Goal: Information Seeking & Learning: Learn about a topic

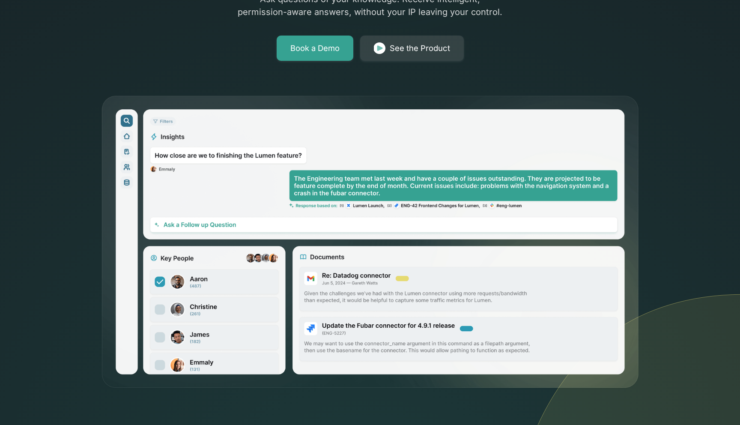
scroll to position [197, 0]
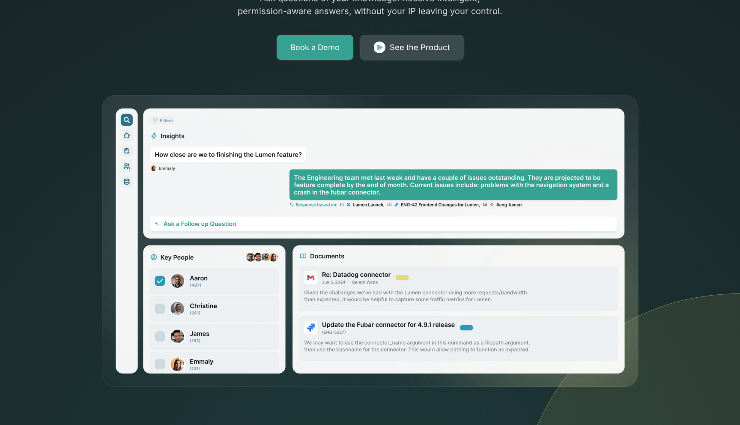
click at [410, 45] on div "See the Product" at bounding box center [420, 48] width 60 height 12
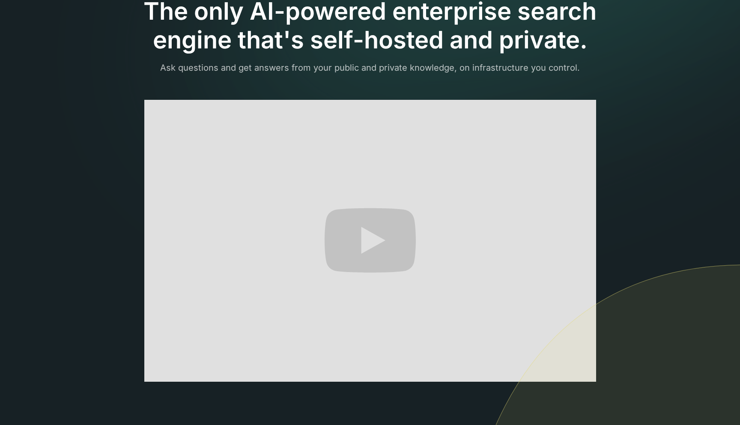
scroll to position [73, 0]
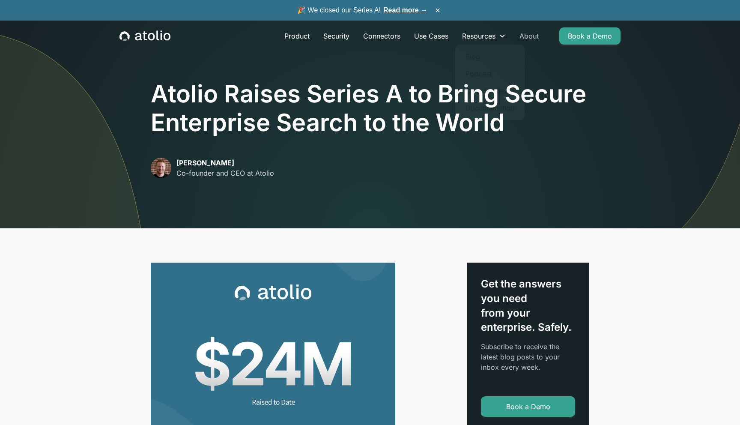
click at [530, 37] on link "About" at bounding box center [529, 35] width 33 height 17
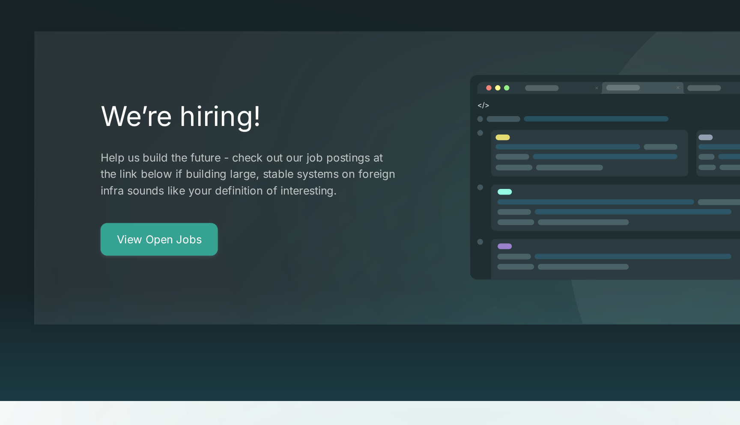
scroll to position [1724, 0]
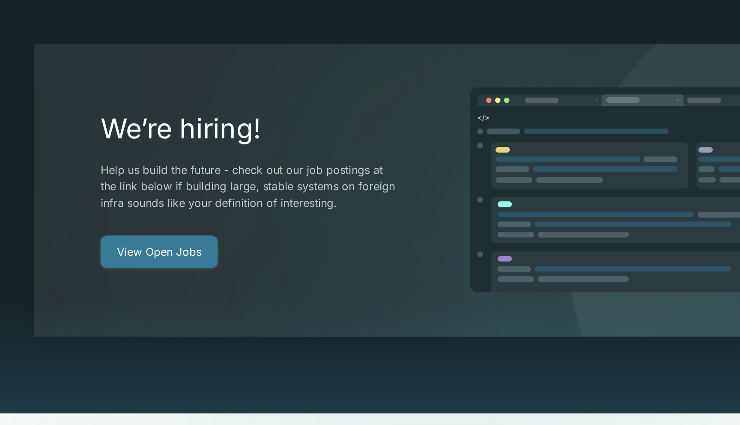
click at [205, 148] on link "View Open Jobs" at bounding box center [198, 158] width 74 height 21
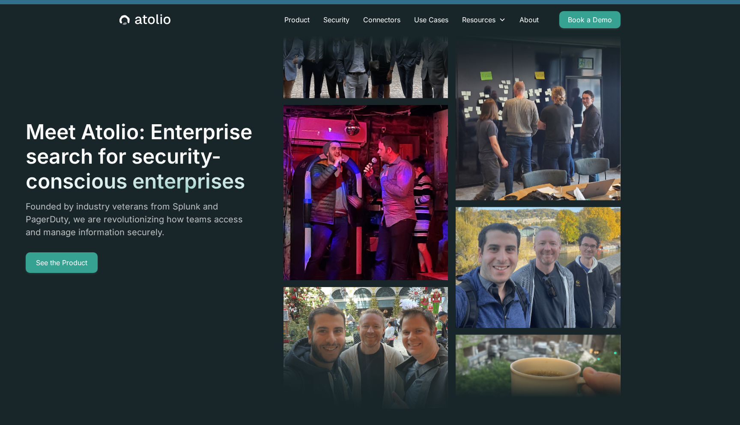
scroll to position [0, 0]
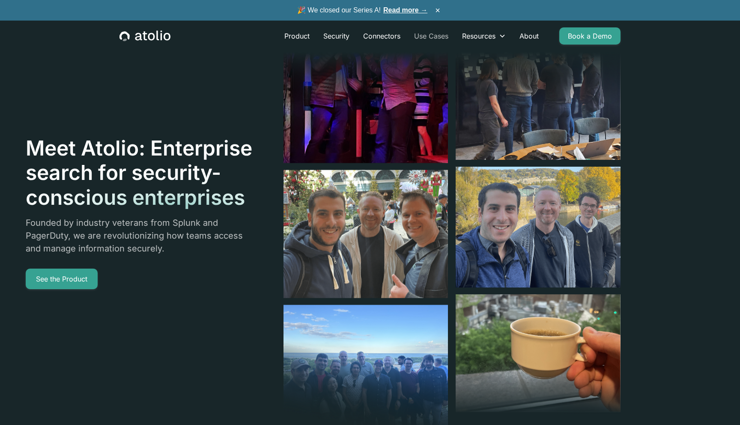
click at [442, 36] on link "Use Cases" at bounding box center [431, 35] width 48 height 17
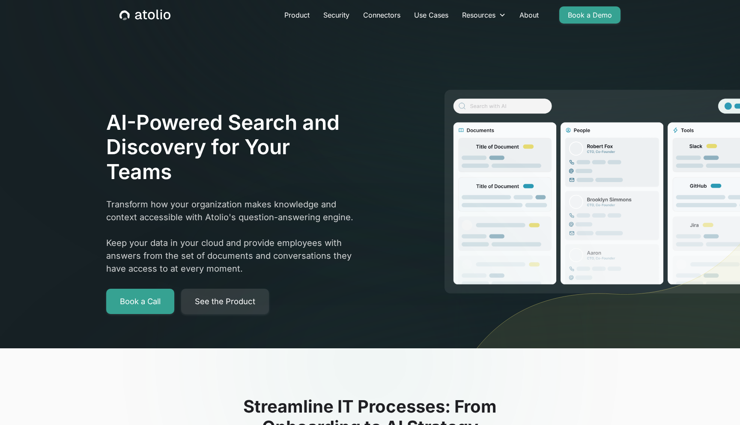
scroll to position [21, 0]
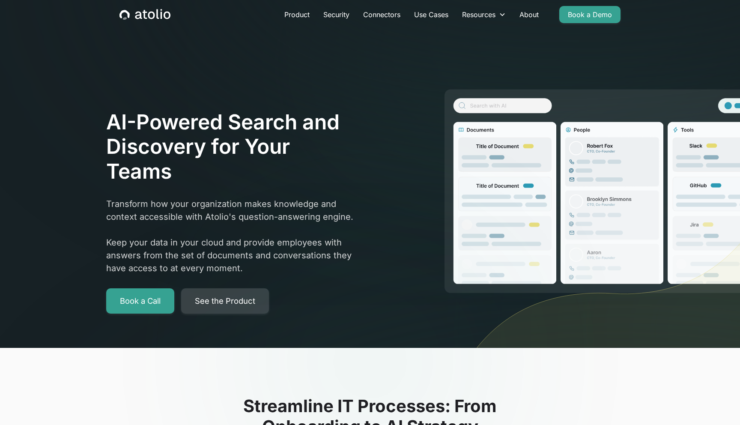
click at [233, 302] on link "See the Product" at bounding box center [225, 301] width 88 height 26
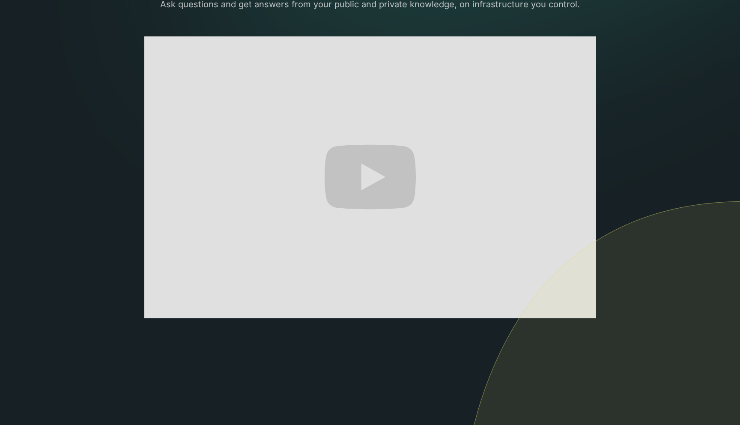
scroll to position [145, 0]
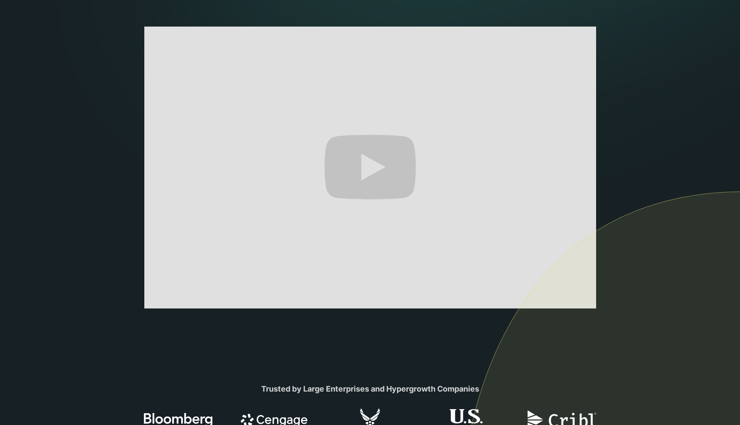
click at [583, 302] on img at bounding box center [599, 335] width 282 height 289
click at [583, 299] on img at bounding box center [599, 335] width 282 height 289
click at [582, 299] on img at bounding box center [599, 335] width 282 height 289
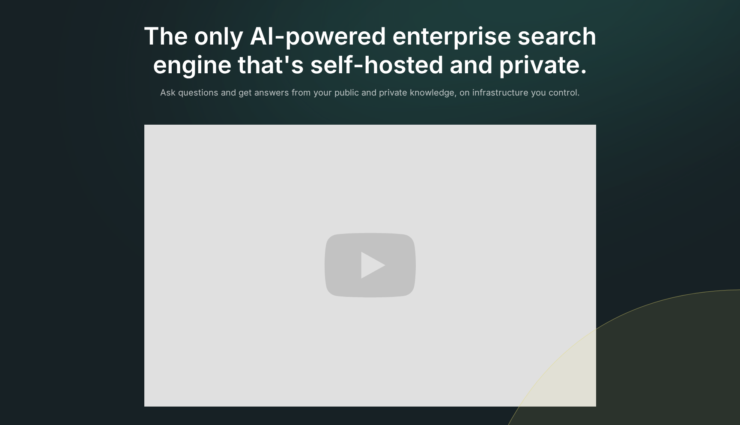
scroll to position [0, 0]
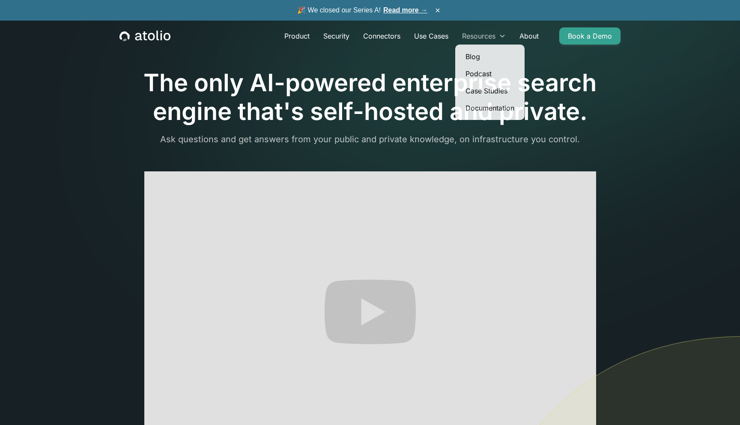
click at [497, 35] on div "Resources" at bounding box center [483, 35] width 57 height 17
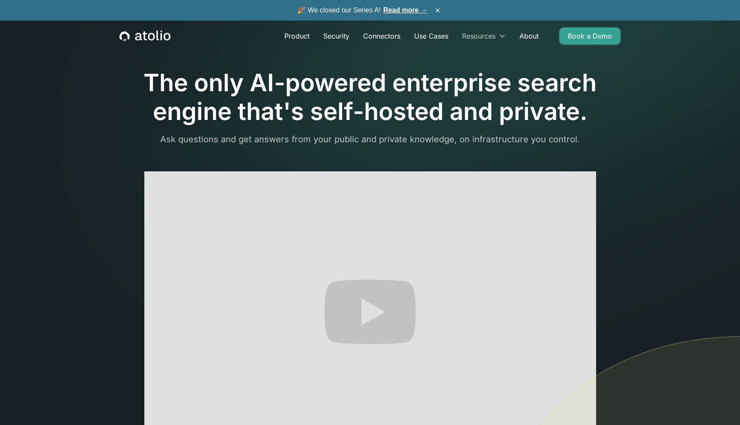
click at [499, 32] on div "Resources" at bounding box center [483, 35] width 57 height 17
click at [493, 34] on div "Resources" at bounding box center [478, 36] width 33 height 10
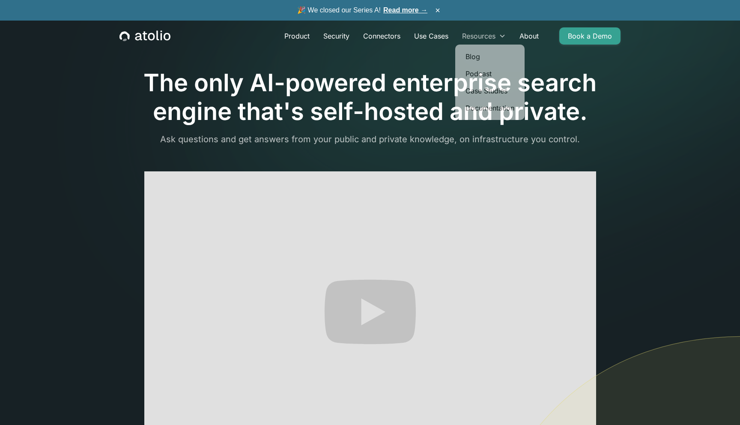
click at [496, 34] on div "Resources" at bounding box center [478, 36] width 33 height 10
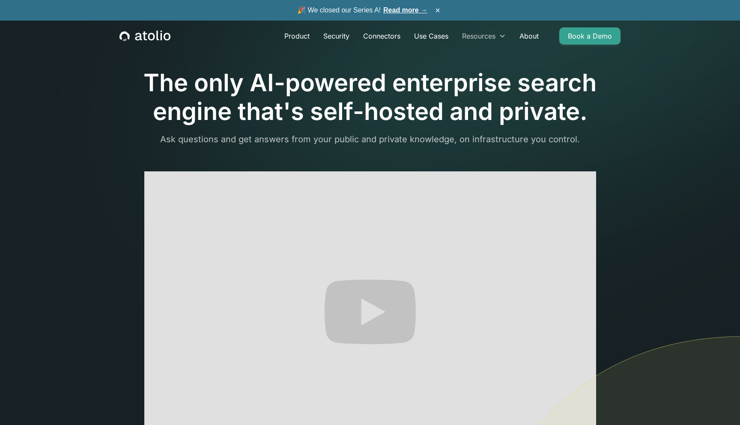
click at [496, 34] on div "Resources" at bounding box center [478, 36] width 33 height 10
click at [299, 29] on link "Product" at bounding box center [297, 35] width 39 height 17
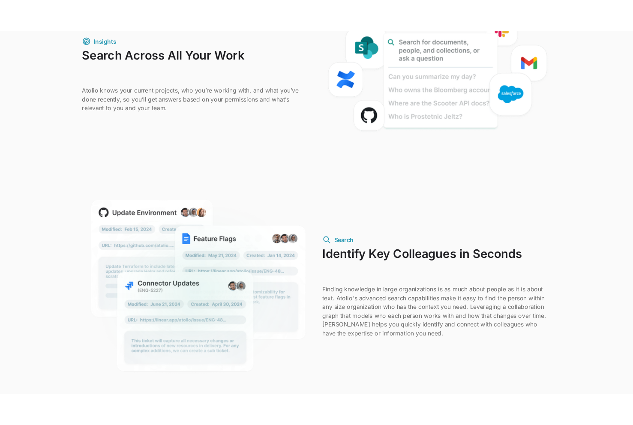
scroll to position [610, 0]
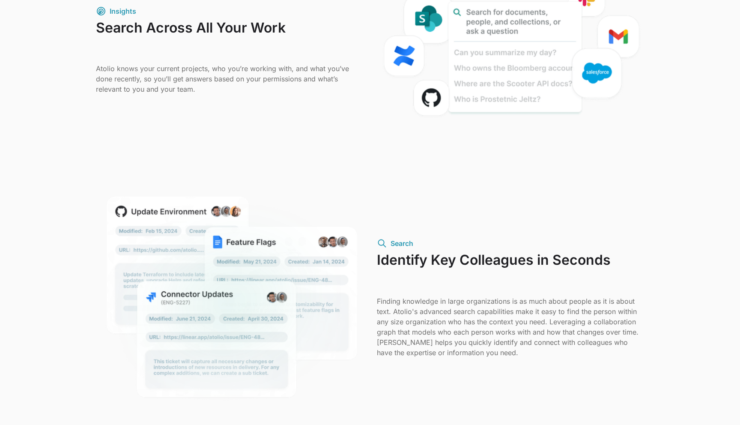
click at [737, 76] on div "Unlock the Power of Atolio: Advanced Features for Seamless Data Integration and…" at bounding box center [370, 110] width 740 height 1035
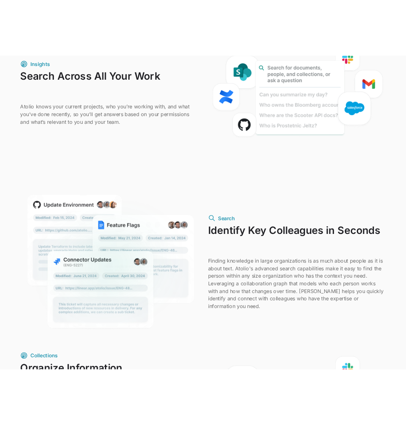
scroll to position [525, 0]
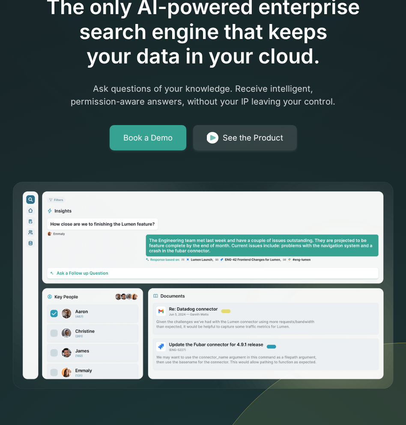
scroll to position [95, 0]
